Goal: Task Accomplishment & Management: Complete application form

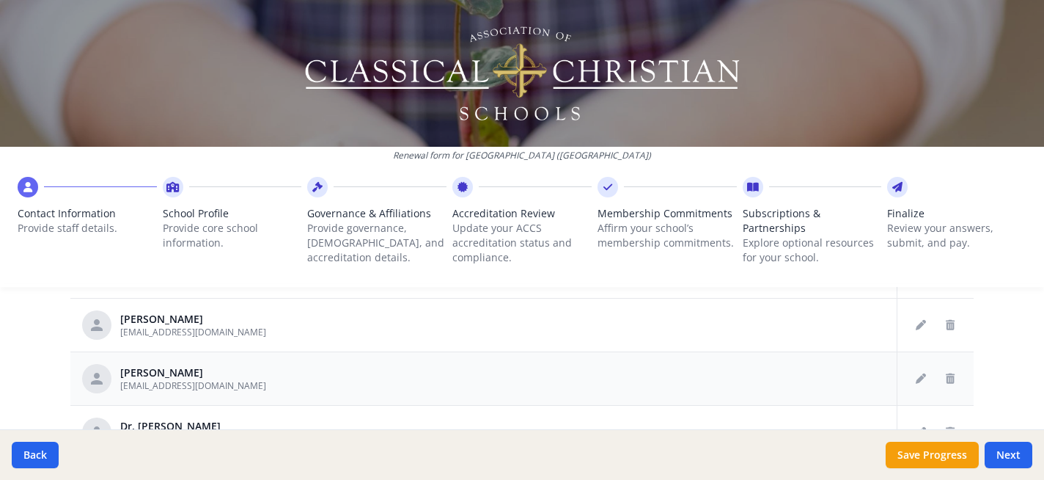
scroll to position [1775, 0]
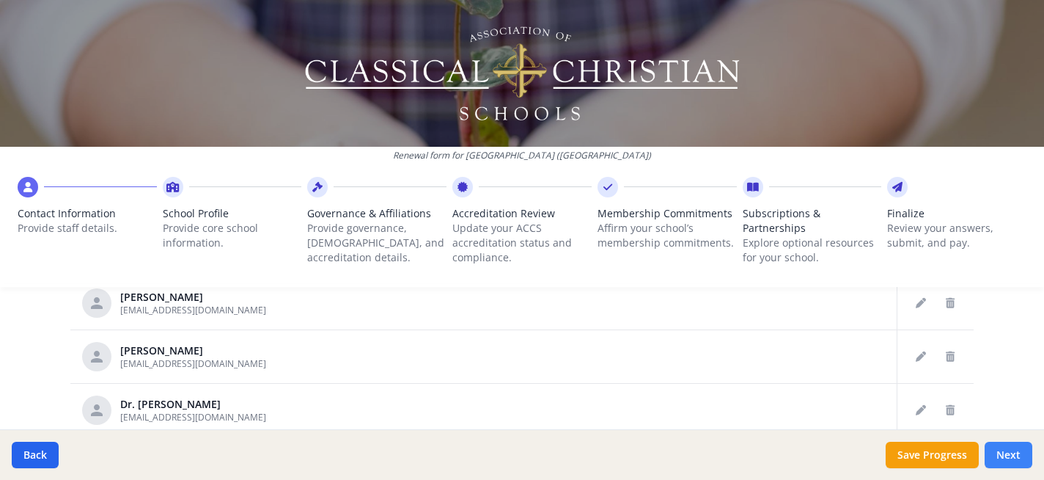
click at [1007, 456] on button "Next" at bounding box center [1009, 454] width 48 height 26
type input "[PHONE_NUMBER]"
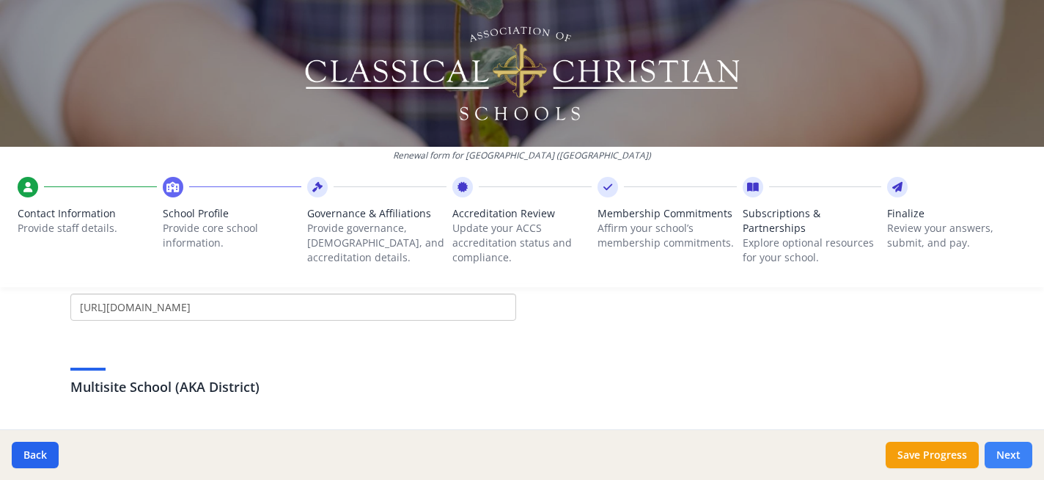
click at [1007, 456] on button "Next" at bounding box center [1009, 454] width 48 height 26
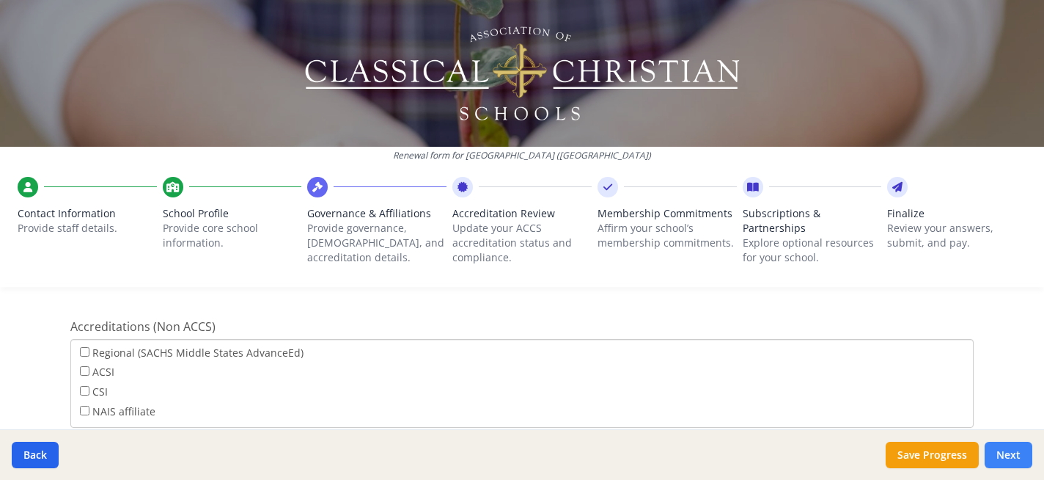
click at [1007, 456] on button "Next" at bounding box center [1009, 454] width 48 height 26
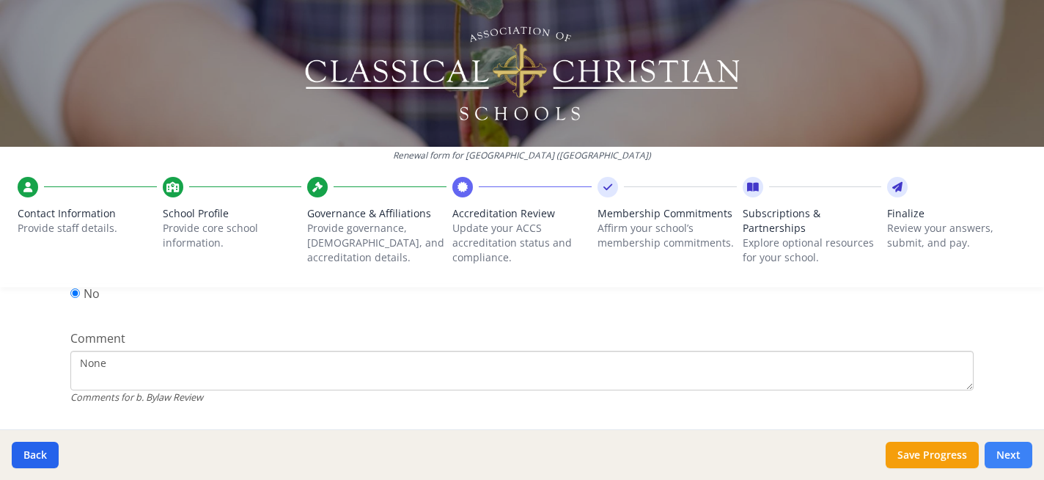
click at [1007, 456] on button "Next" at bounding box center [1009, 454] width 48 height 26
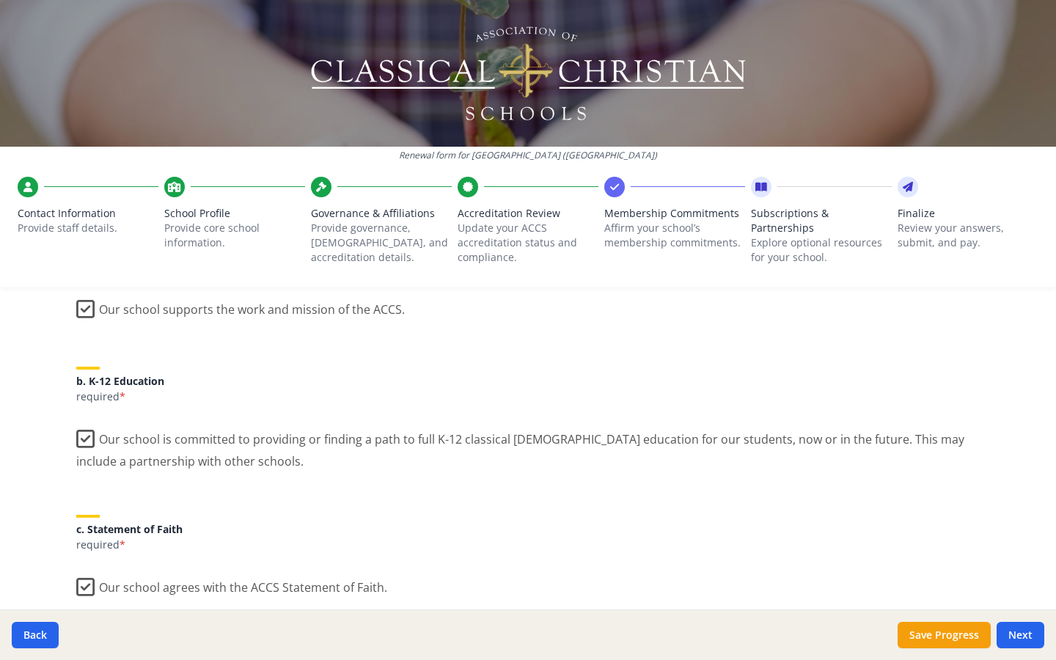
scroll to position [197, 0]
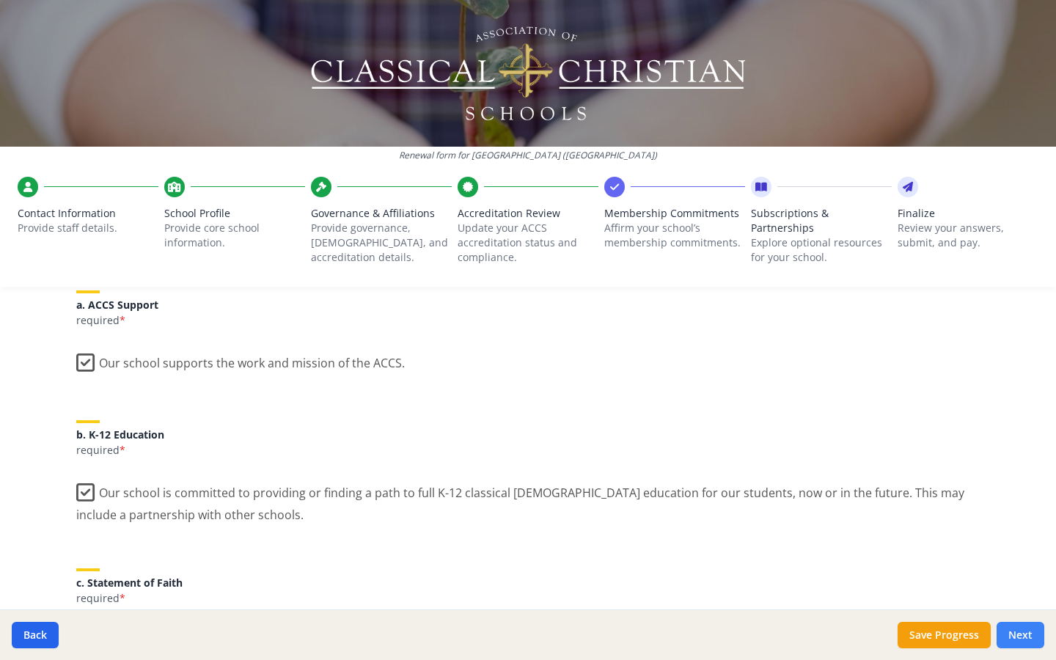
click at [1013, 479] on button "Next" at bounding box center [1021, 635] width 48 height 26
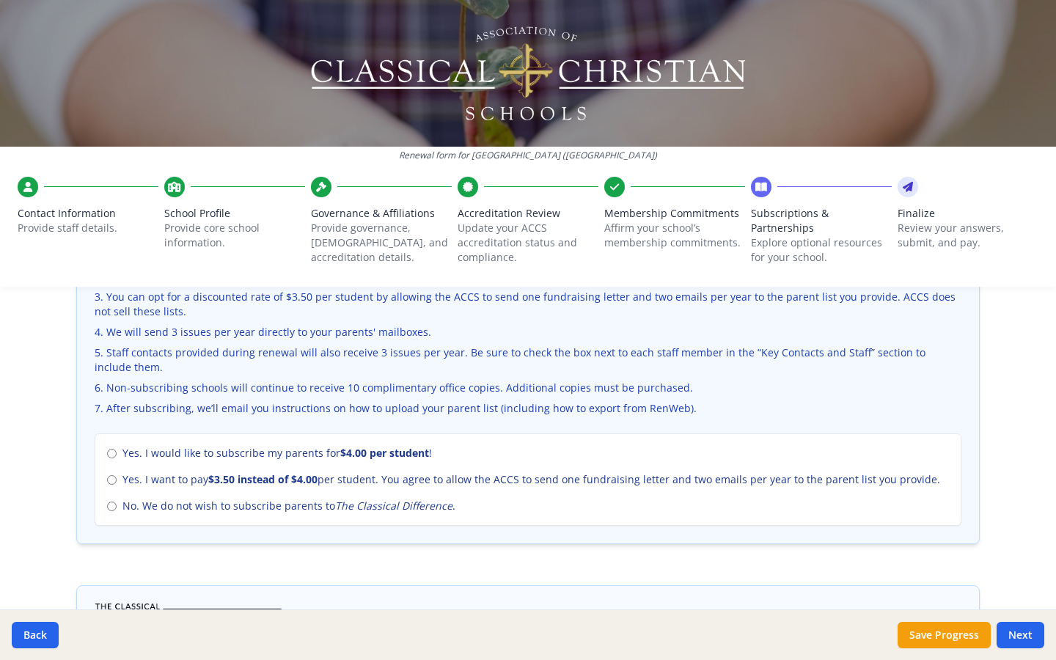
scroll to position [552, 0]
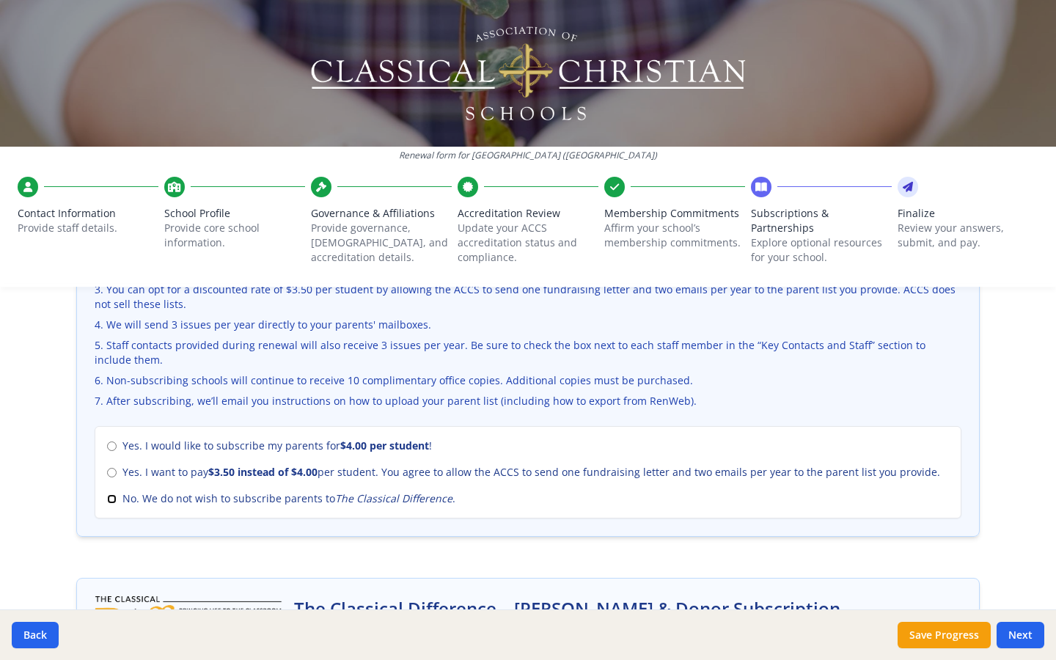
click at [112, 479] on input "No. We do not wish to subscribe parents to The Classical Difference ." at bounding box center [112, 499] width 10 height 10
radio input "true"
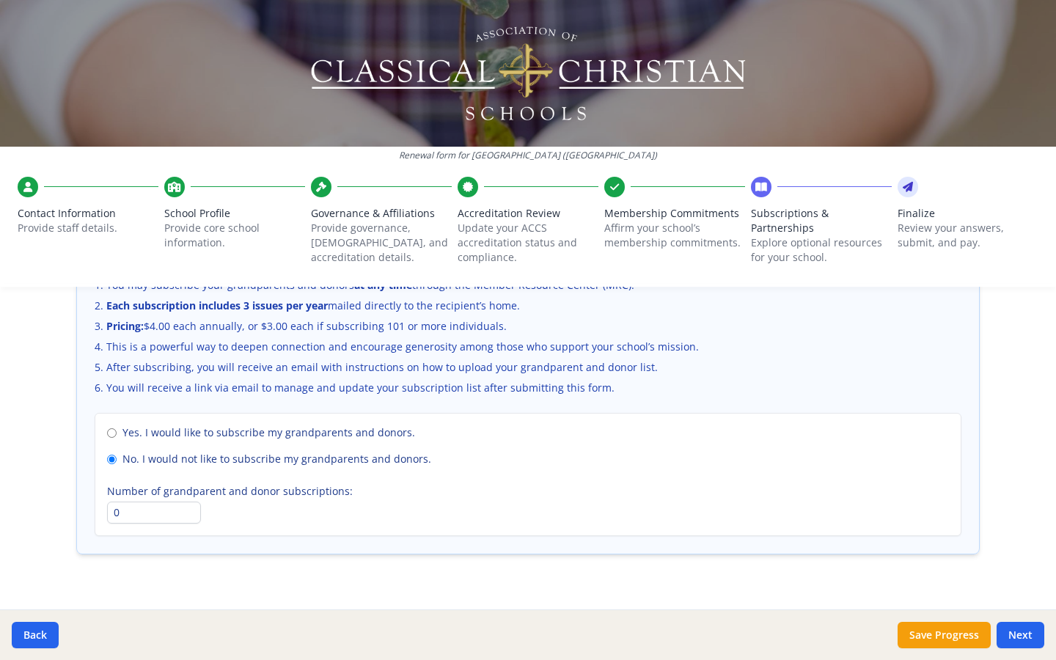
scroll to position [1017, 0]
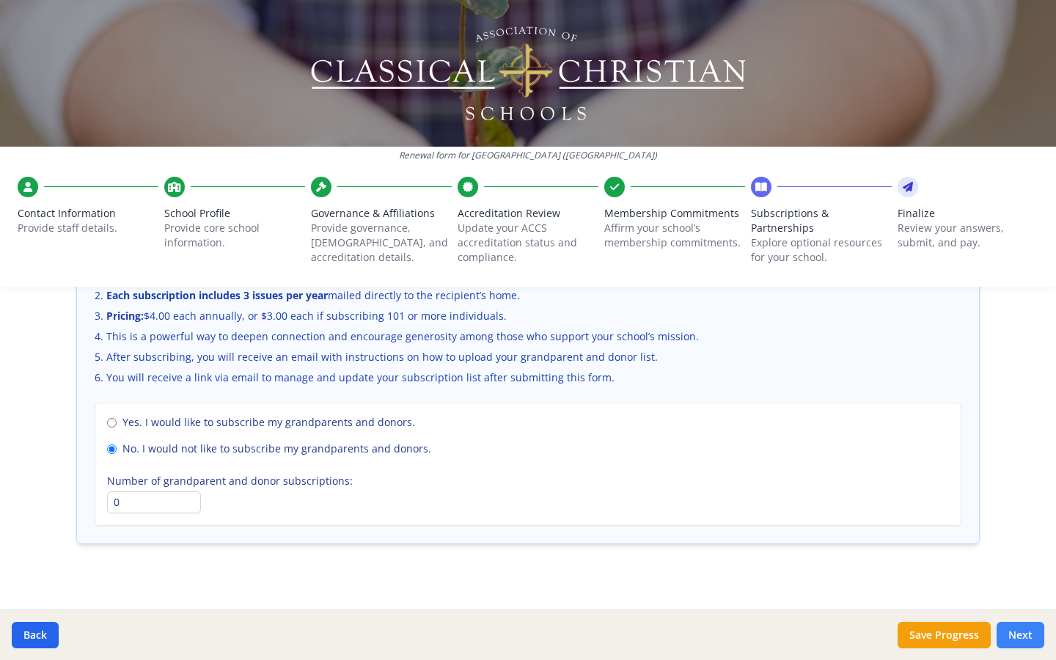
click at [1019, 479] on button "Next" at bounding box center [1021, 635] width 48 height 26
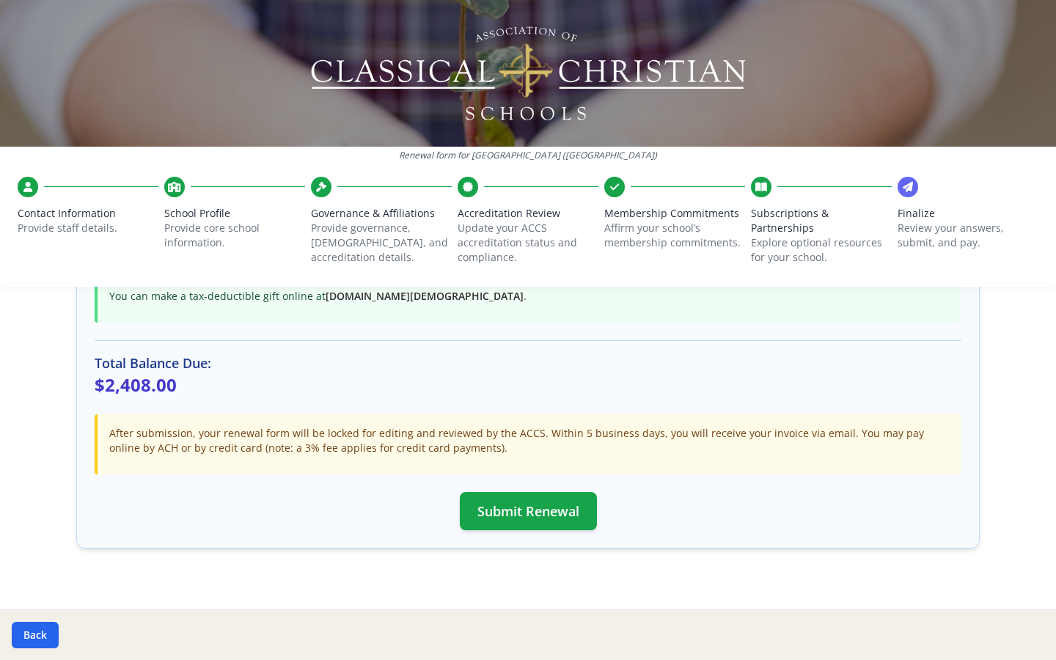
scroll to position [411, 0]
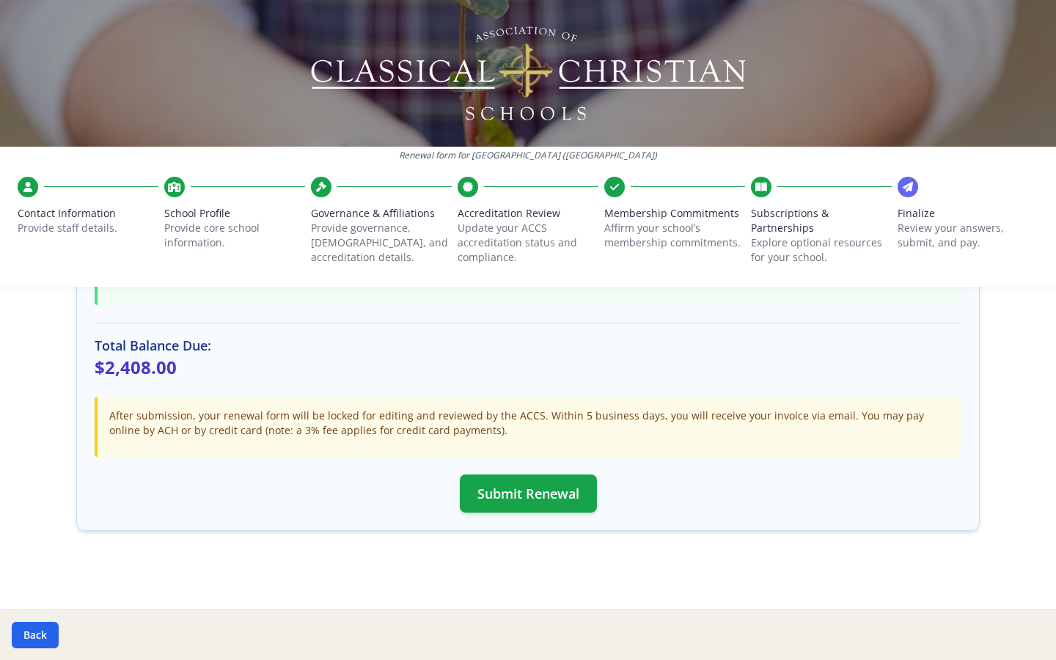
drag, startPoint x: 532, startPoint y: 501, endPoint x: 541, endPoint y: 537, distance: 37.2
click at [541, 479] on div "Final Review & Submission ACCS Membership Dues Subtotal: $2408.00 The Classical…" at bounding box center [528, 253] width 904 height 590
click at [524, 479] on button "Submit Renewal" at bounding box center [528, 494] width 137 height 38
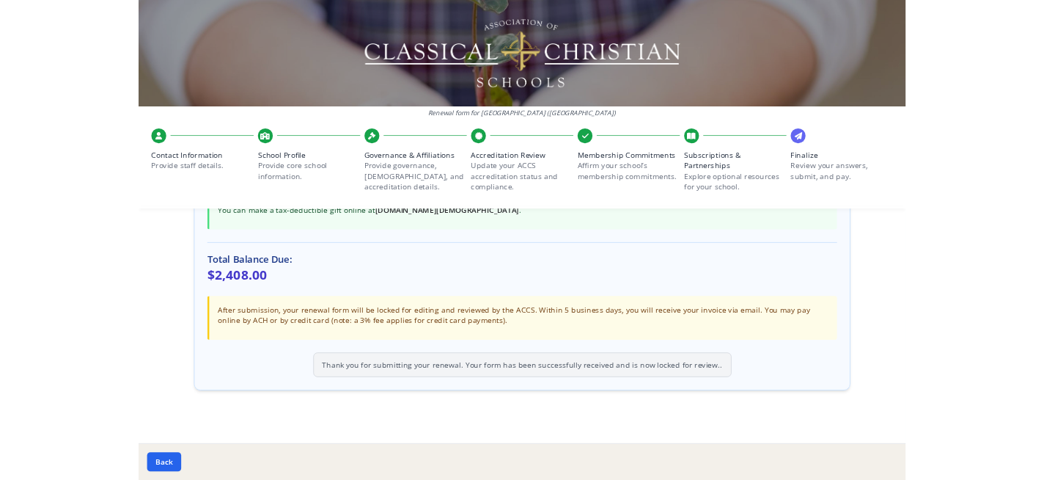
scroll to position [406, 0]
